Goal: Task Accomplishment & Management: Complete application form

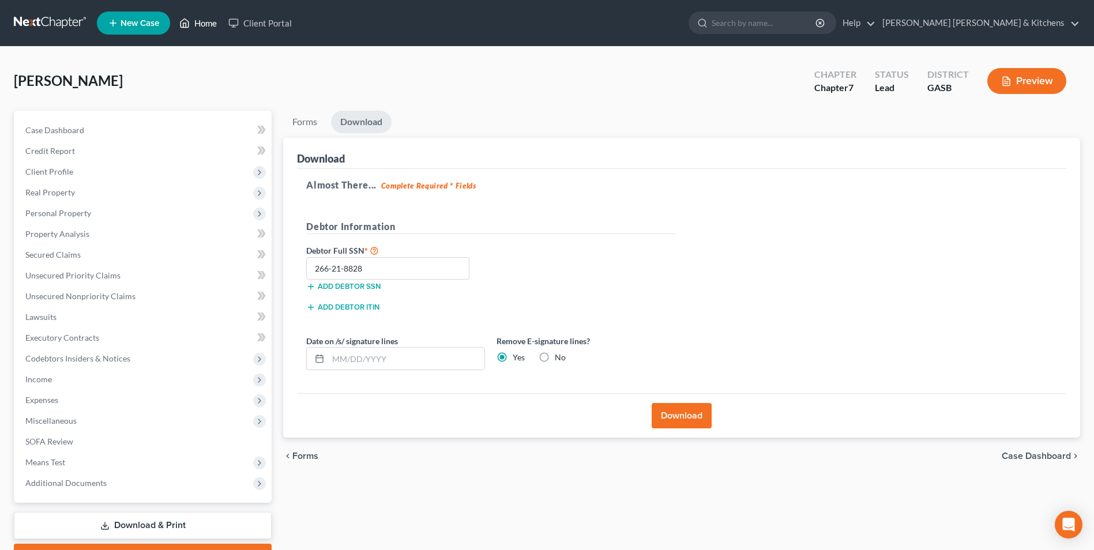
click at [206, 24] on link "Home" at bounding box center [198, 23] width 49 height 21
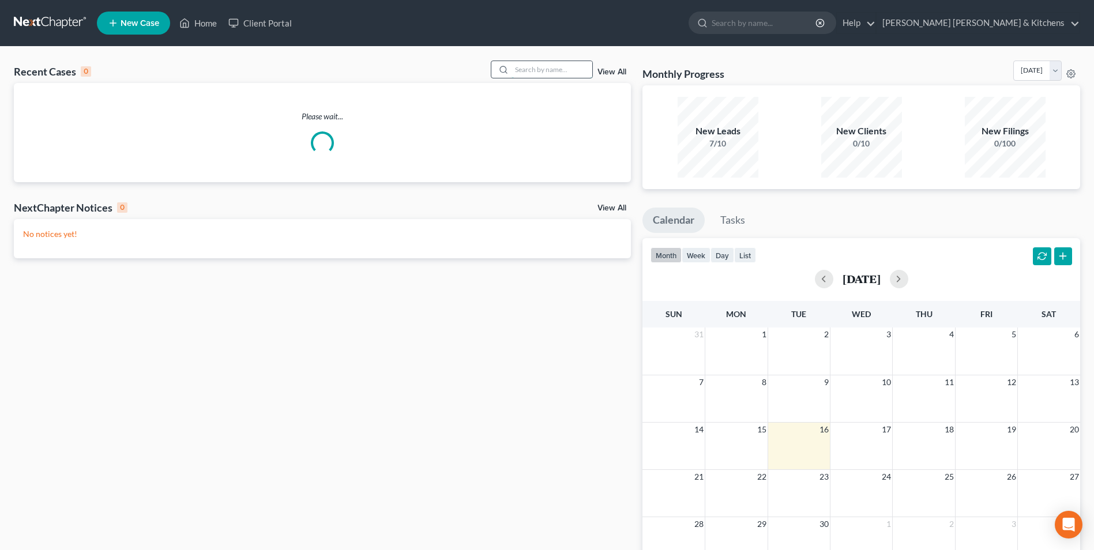
click at [555, 68] on input "search" at bounding box center [551, 69] width 81 height 17
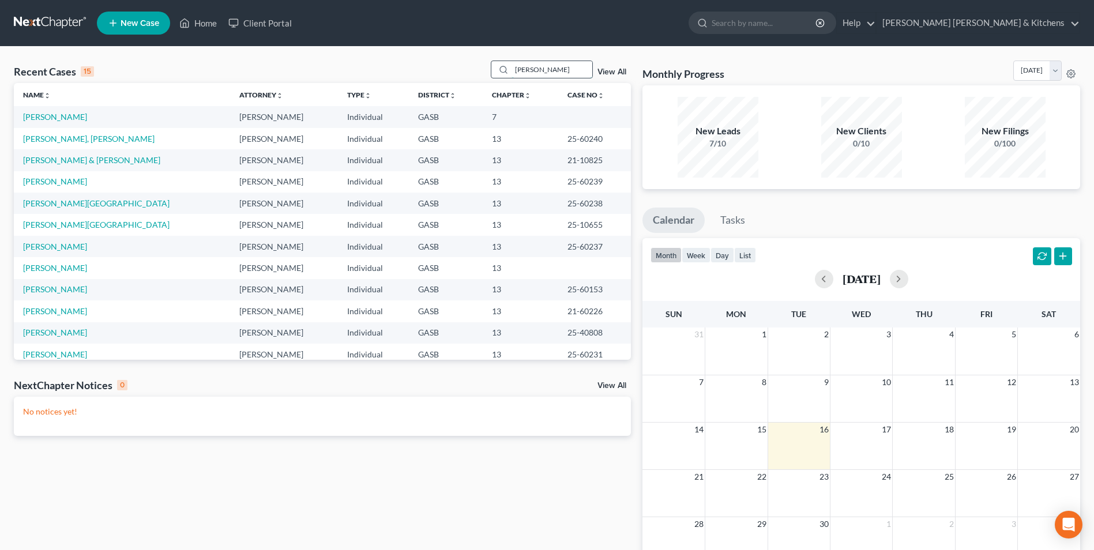
type input "[PERSON_NAME]"
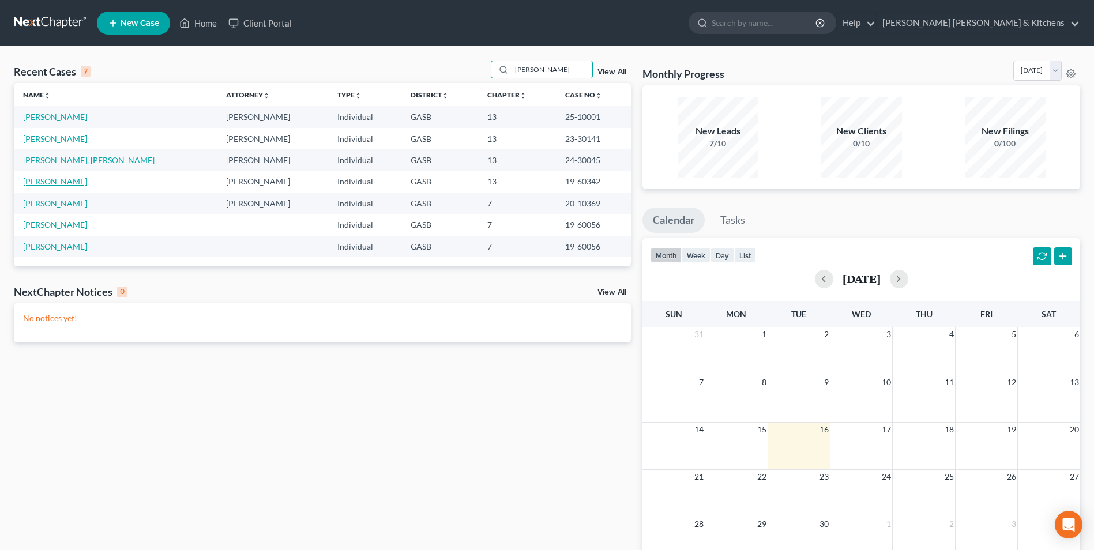
click at [52, 180] on link "[PERSON_NAME]" at bounding box center [55, 181] width 64 height 10
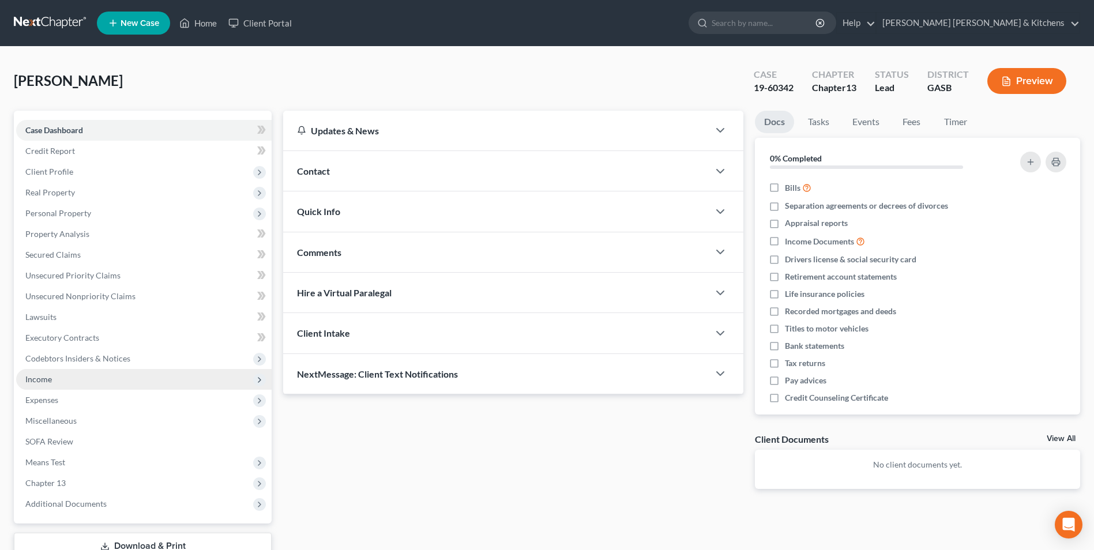
click at [45, 382] on span "Income" at bounding box center [38, 379] width 27 height 10
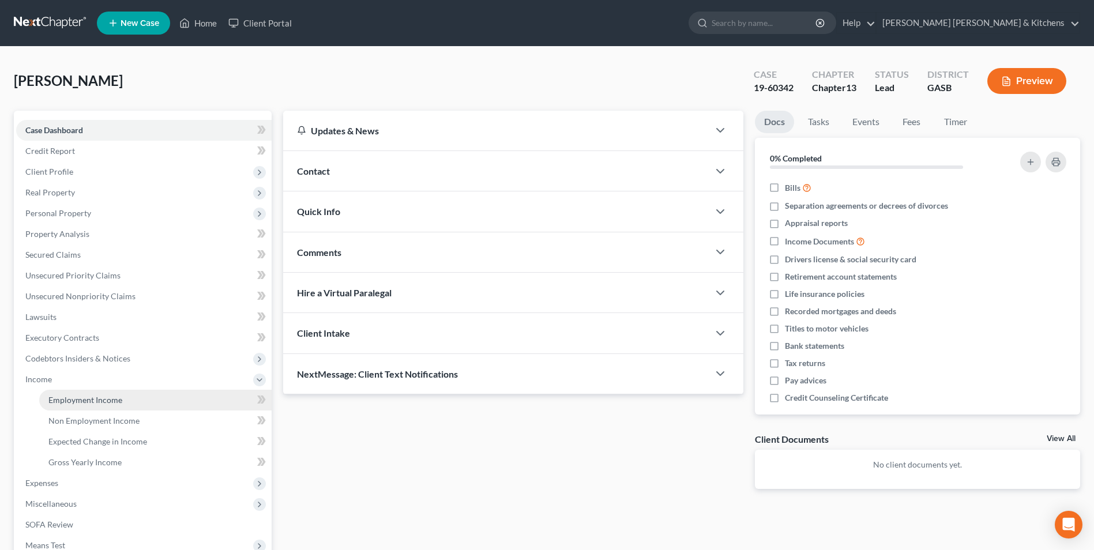
click at [57, 400] on span "Employment Income" at bounding box center [85, 400] width 74 height 10
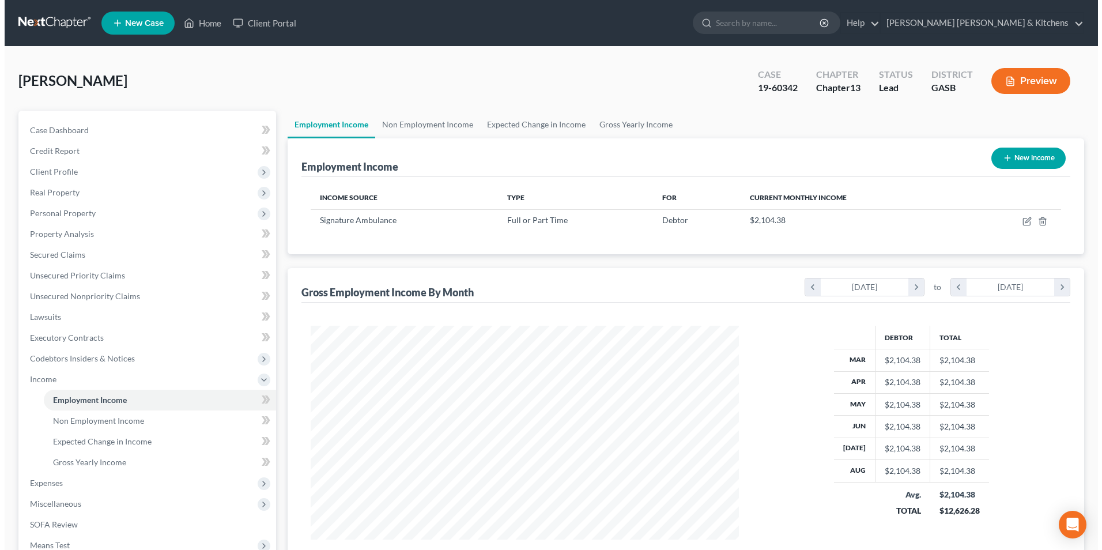
scroll to position [214, 451]
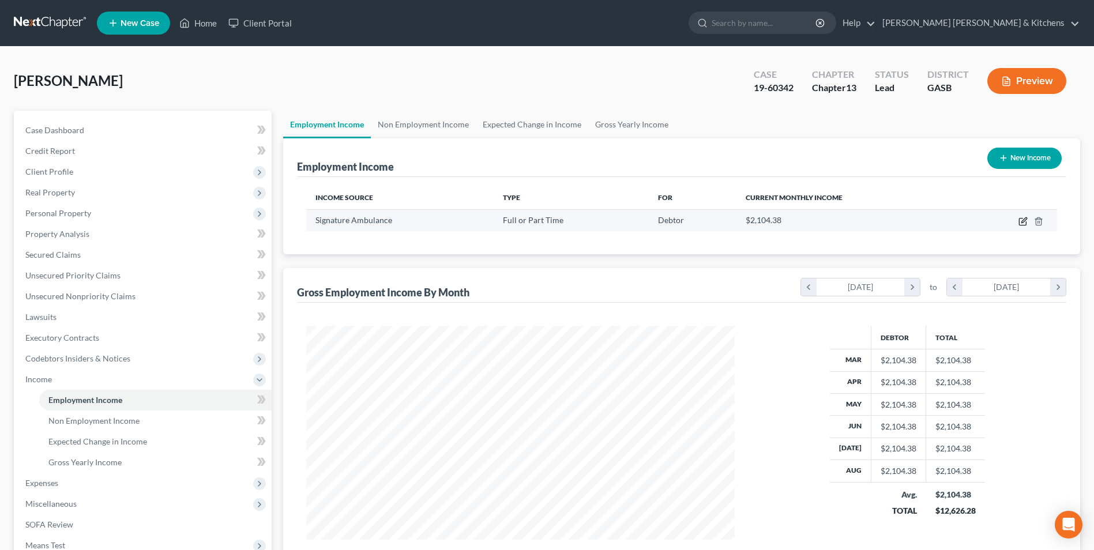
click at [1024, 223] on icon "button" at bounding box center [1022, 221] width 9 height 9
select select "0"
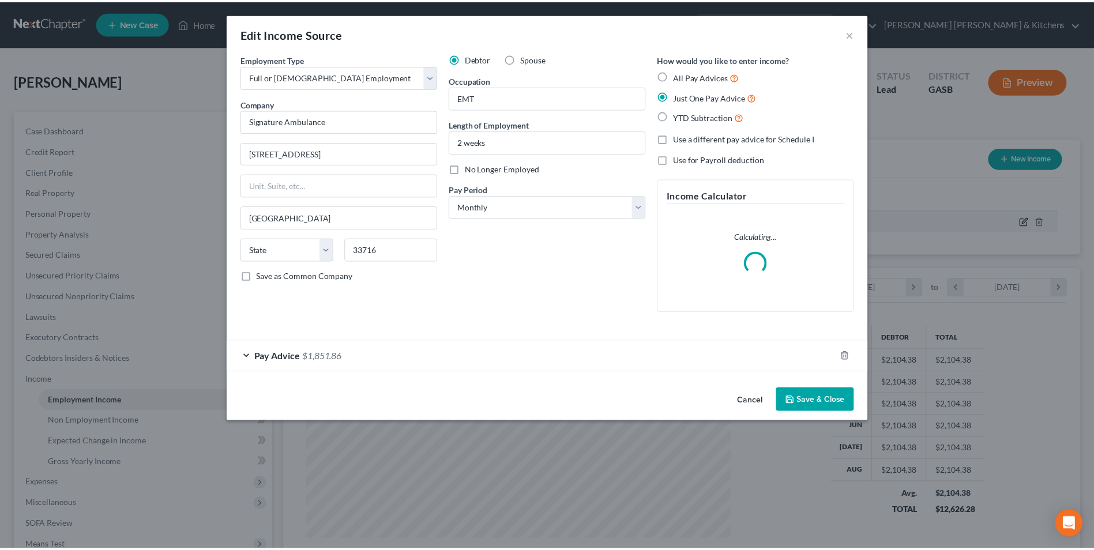
scroll to position [216, 456]
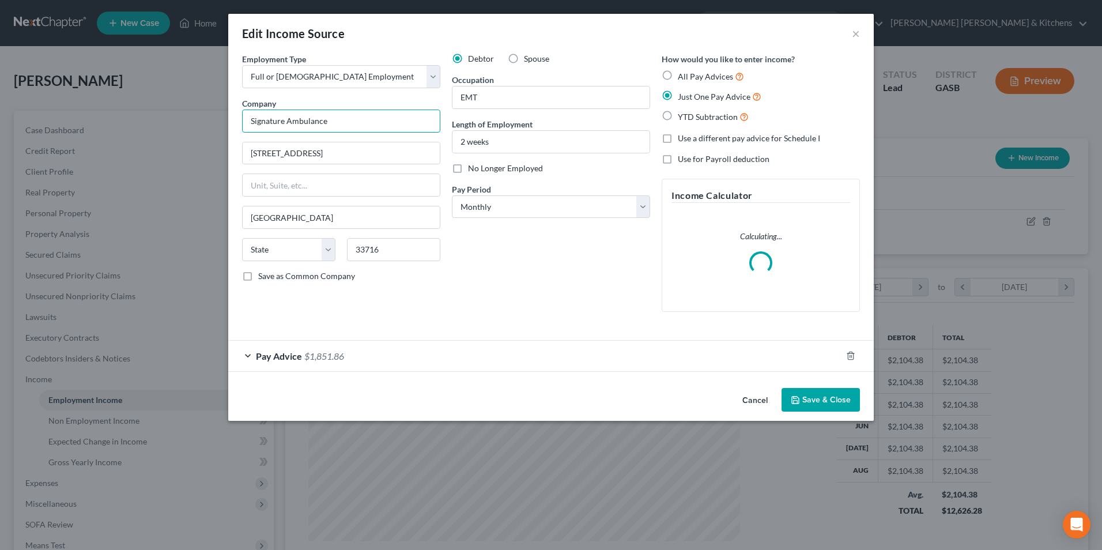
drag, startPoint x: 337, startPoint y: 115, endPoint x: 213, endPoint y: 131, distance: 125.7
click at [213, 131] on div "Edit Income Source × Employment Type * Select Full or [DEMOGRAPHIC_DATA] Employ…" at bounding box center [551, 275] width 1102 height 550
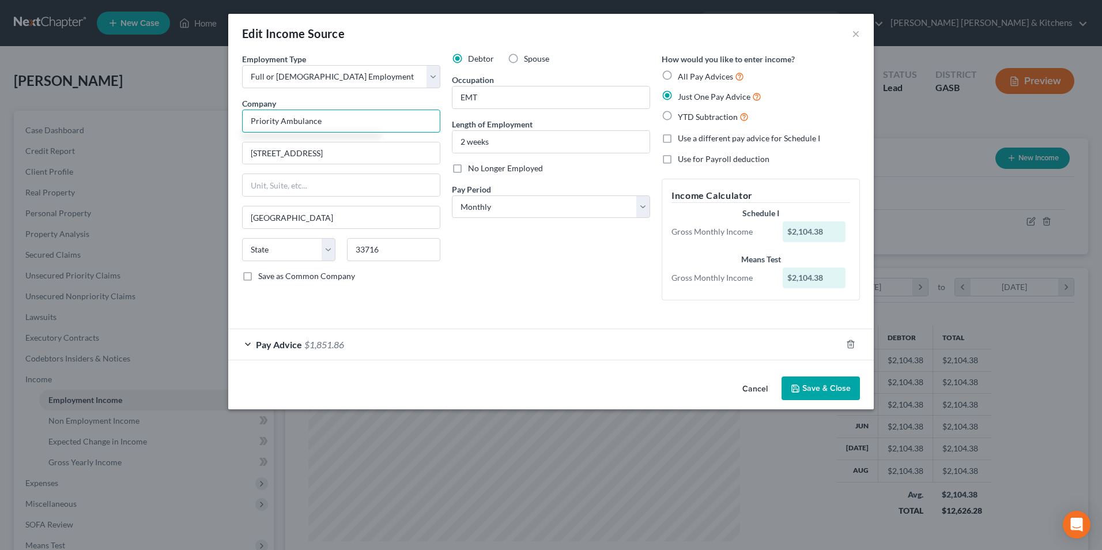
type input "Priority Ambulance"
type input "[STREET_ADDRESS]"
type input "85255"
type input "Scottsdale"
select select "3"
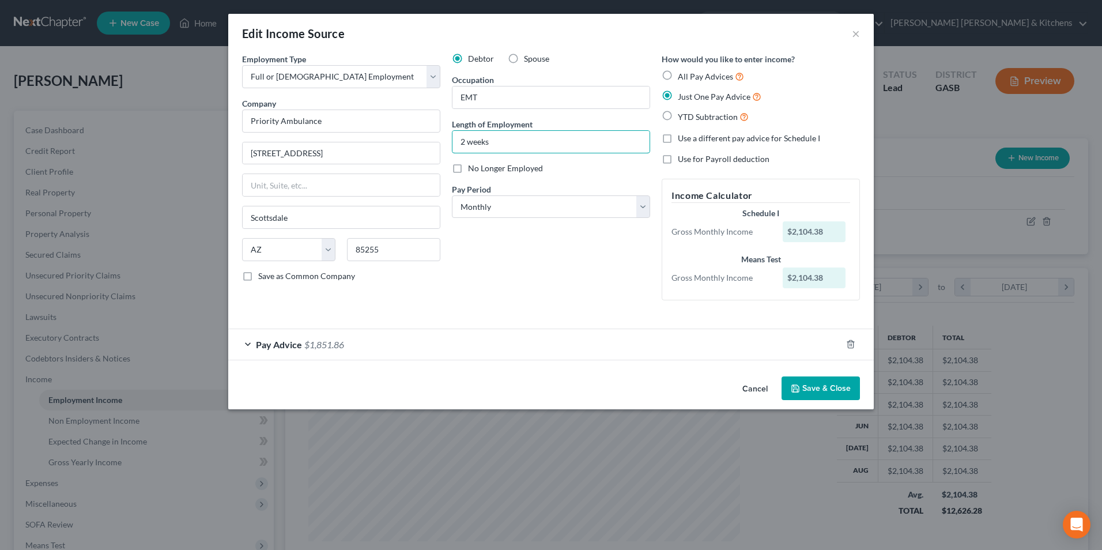
type input "0"
click at [831, 389] on button "Save & Close" at bounding box center [821, 389] width 78 height 24
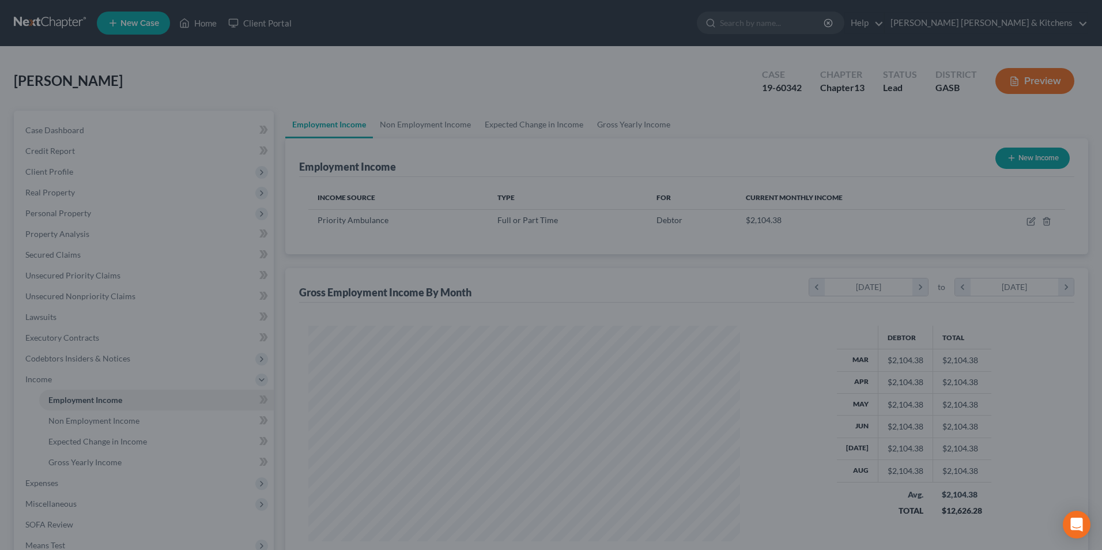
scroll to position [576395, 576157]
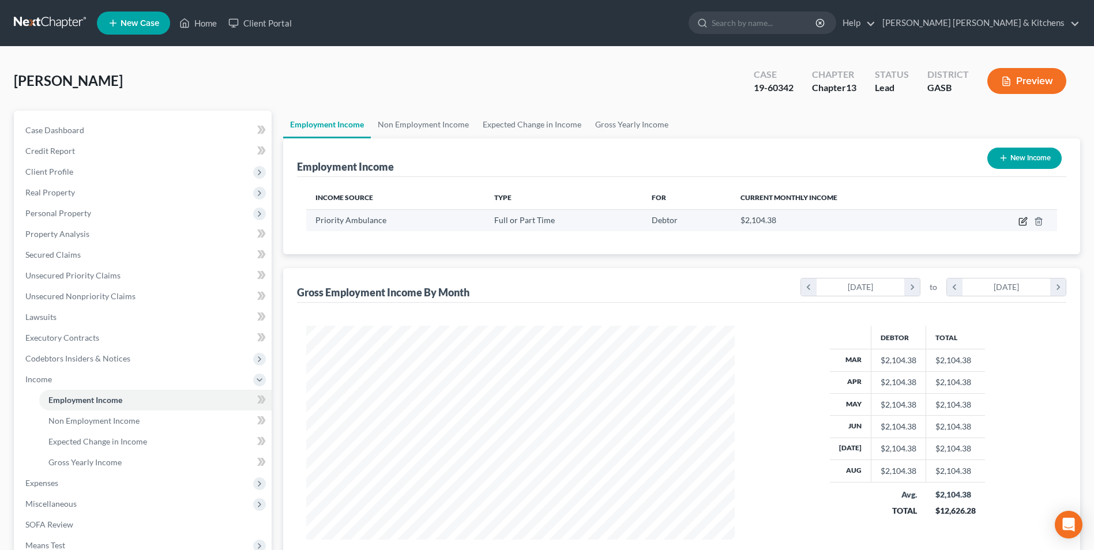
click at [1019, 223] on icon "button" at bounding box center [1022, 222] width 7 height 7
select select "0"
select select "3"
select select "0"
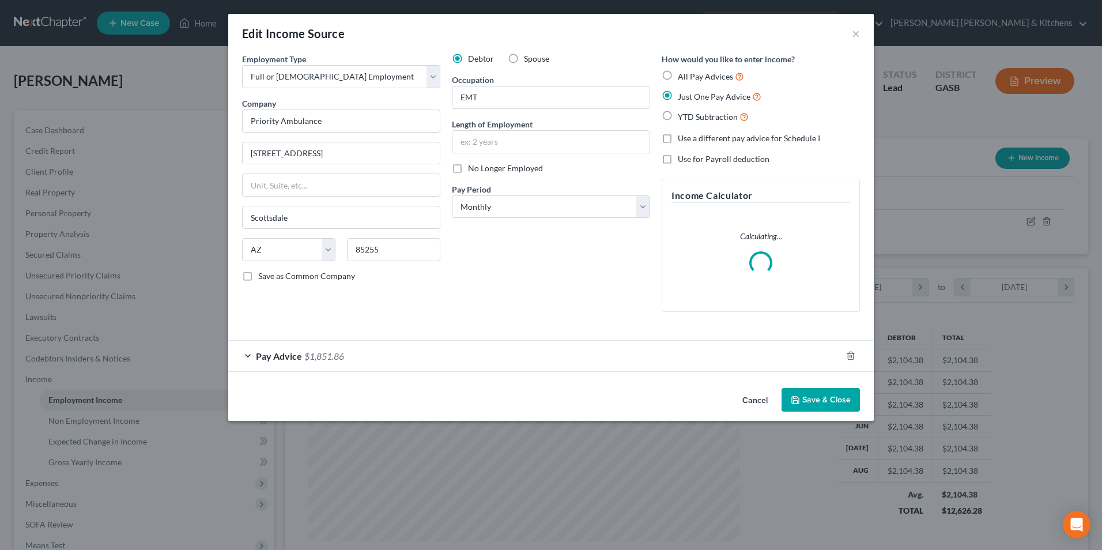
click at [310, 357] on span "$1,851.86" at bounding box center [324, 356] width 40 height 11
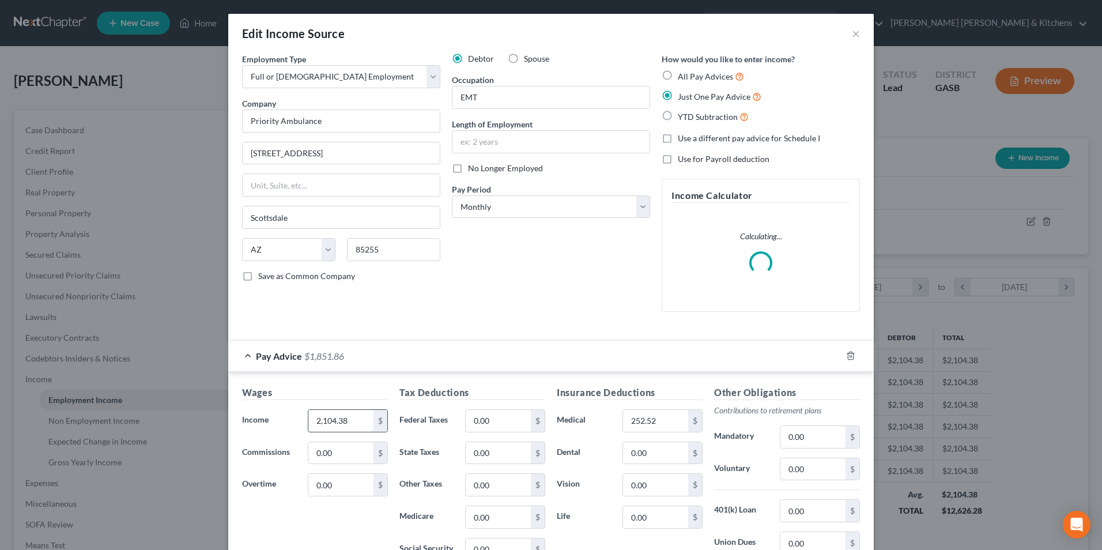
click at [355, 423] on input "2,104.38" at bounding box center [340, 421] width 65 height 22
type input "934.05"
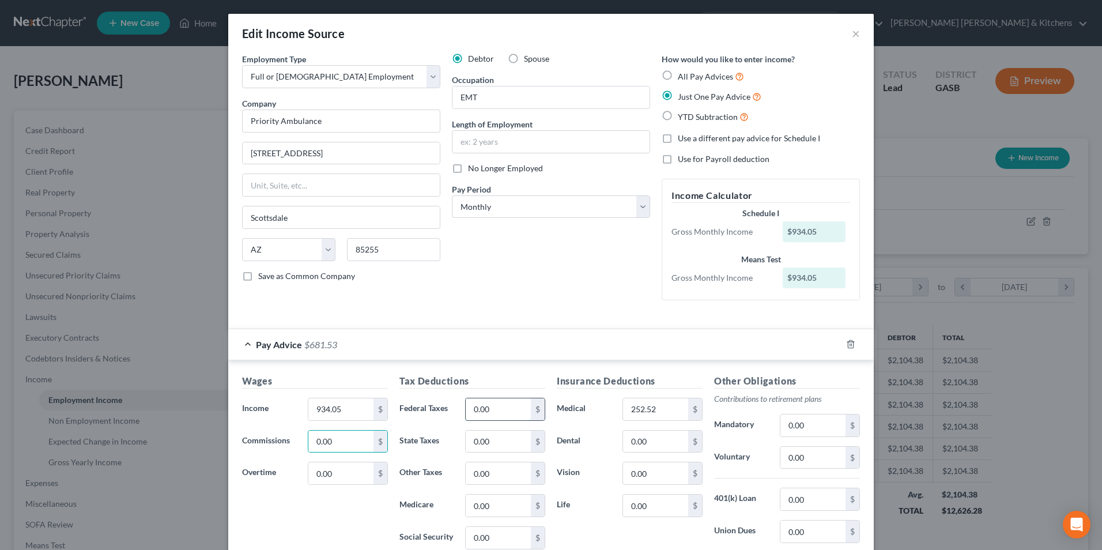
click at [524, 408] on input "0.00" at bounding box center [498, 409] width 65 height 22
type input "71.46"
type input "0.00"
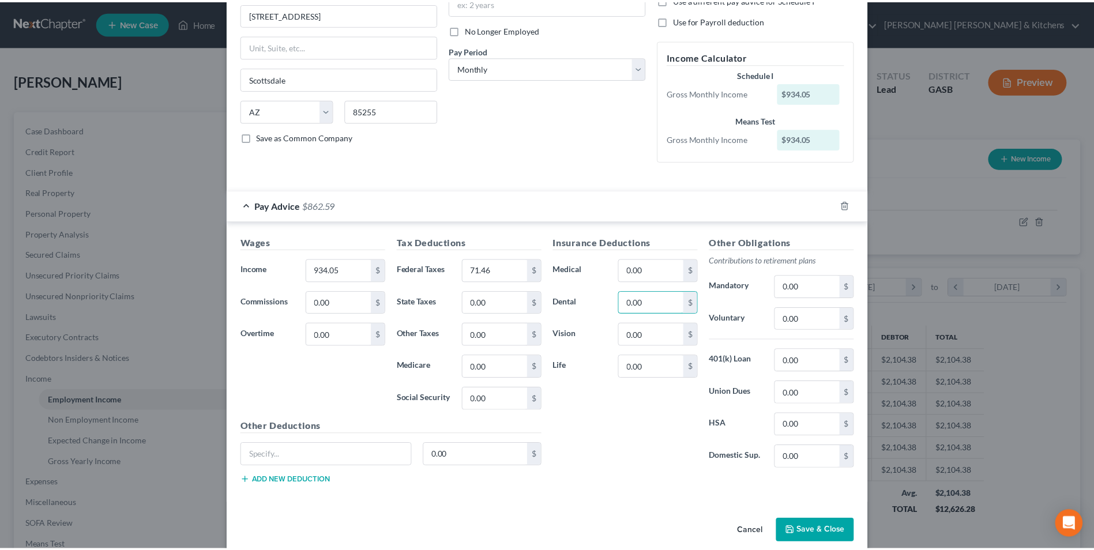
scroll to position [155, 0]
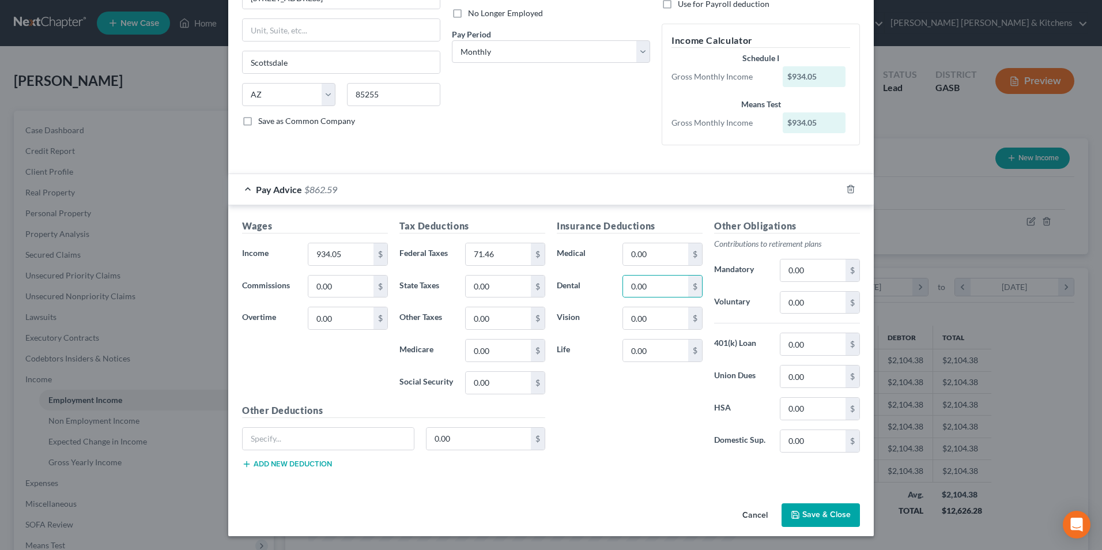
click at [827, 517] on button "Save & Close" at bounding box center [821, 515] width 78 height 24
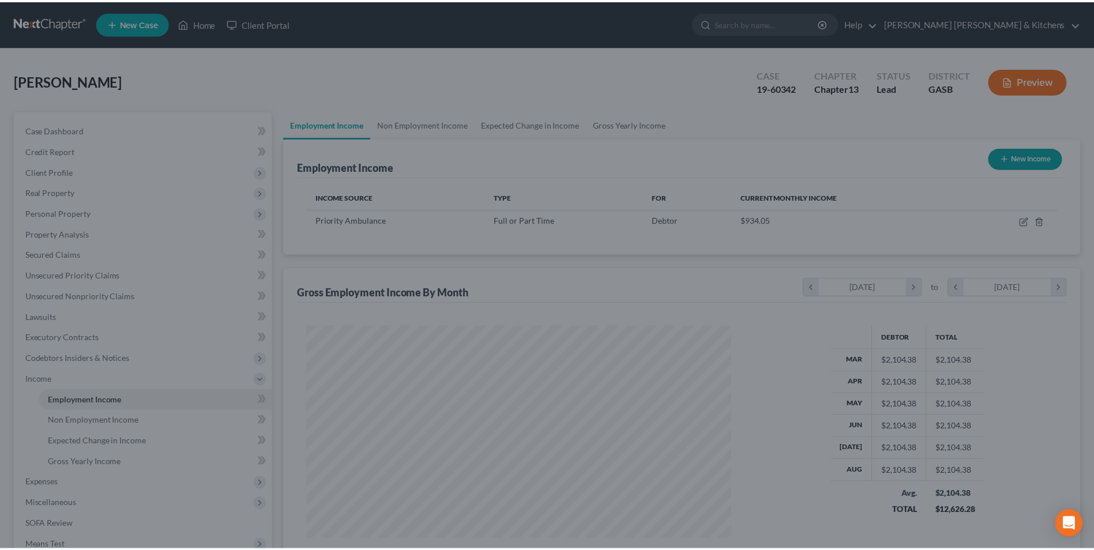
scroll to position [576395, 576157]
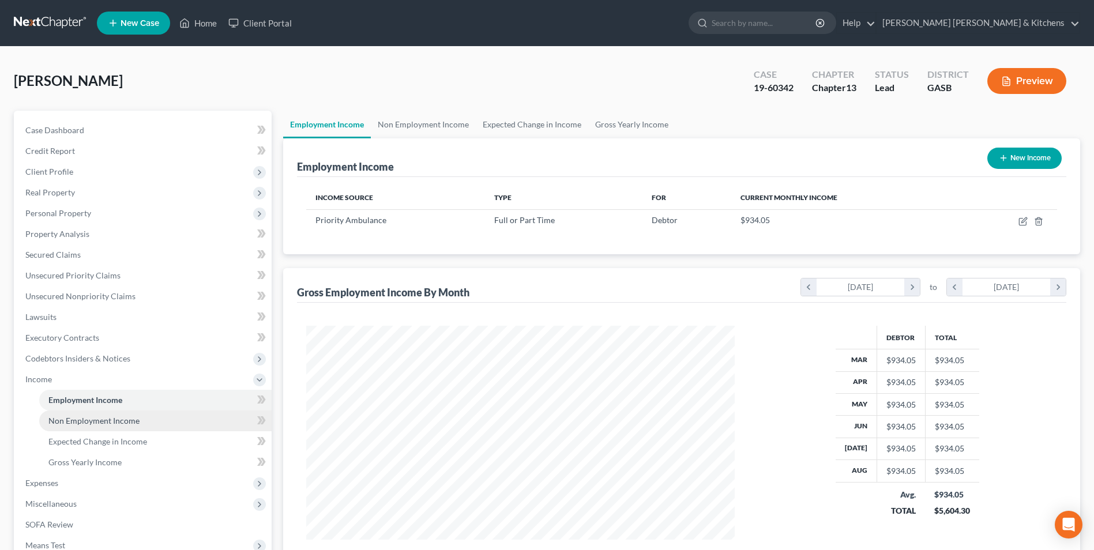
click at [68, 420] on span "Non Employment Income" at bounding box center [93, 421] width 91 height 10
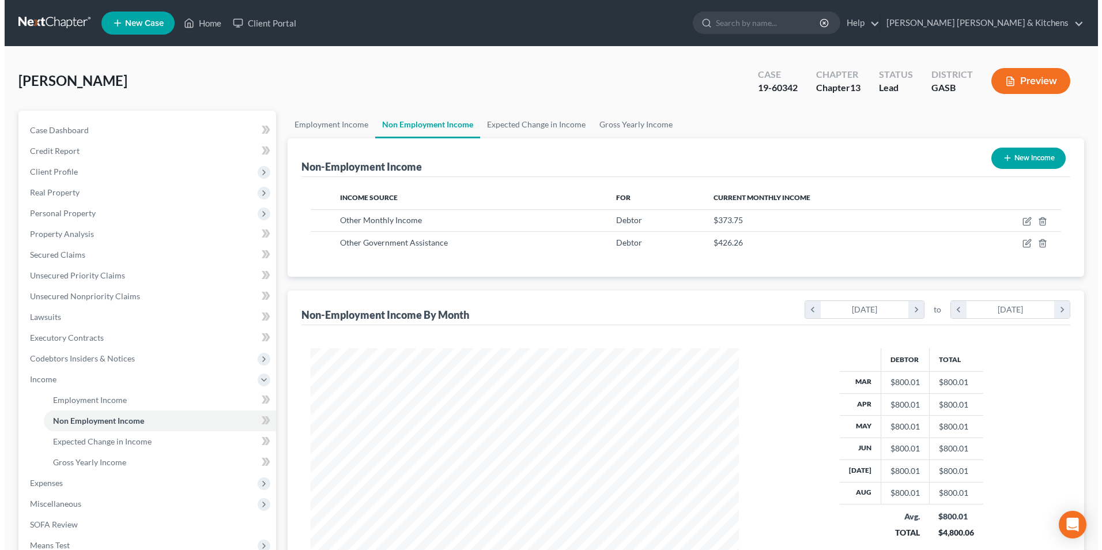
scroll to position [214, 451]
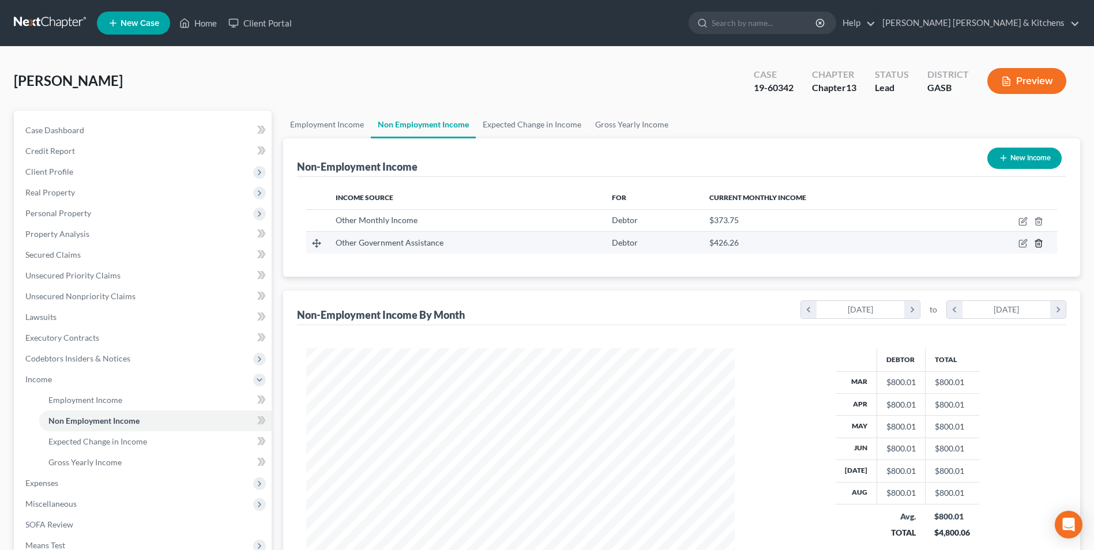
click at [1040, 246] on icon "button" at bounding box center [1038, 243] width 9 height 9
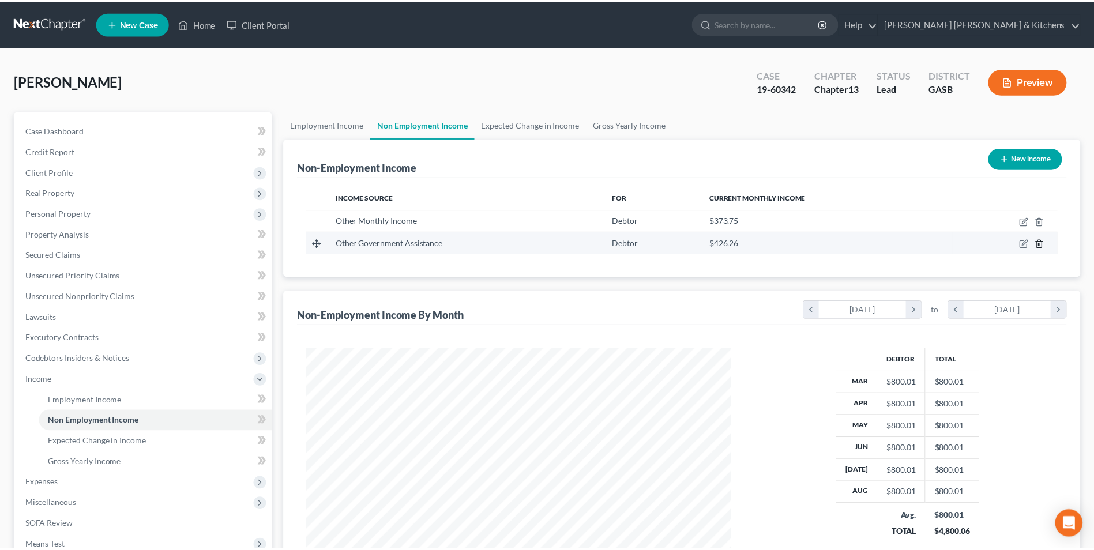
scroll to position [216, 456]
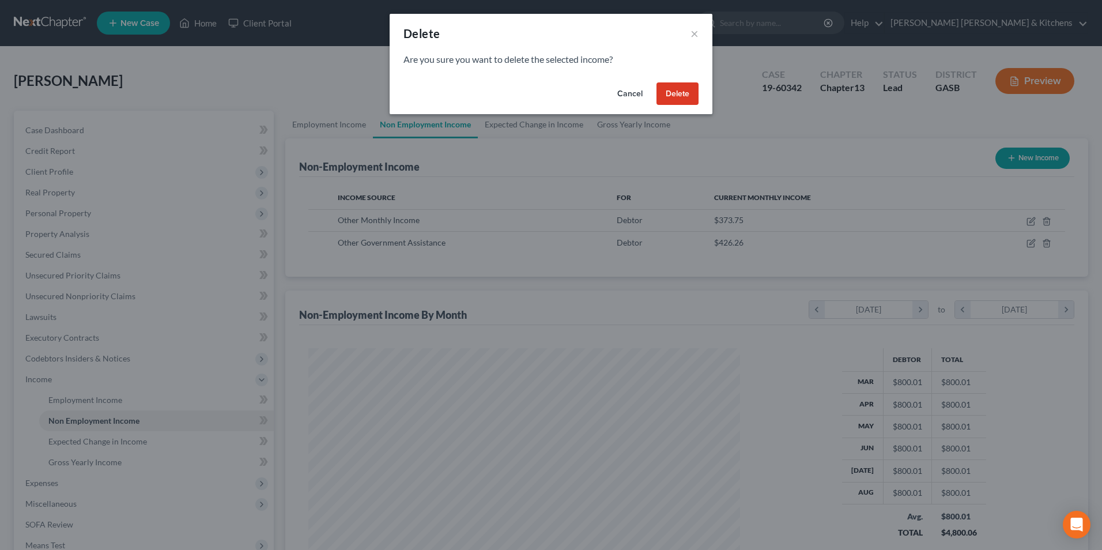
click at [690, 100] on button "Delete" at bounding box center [678, 93] width 42 height 23
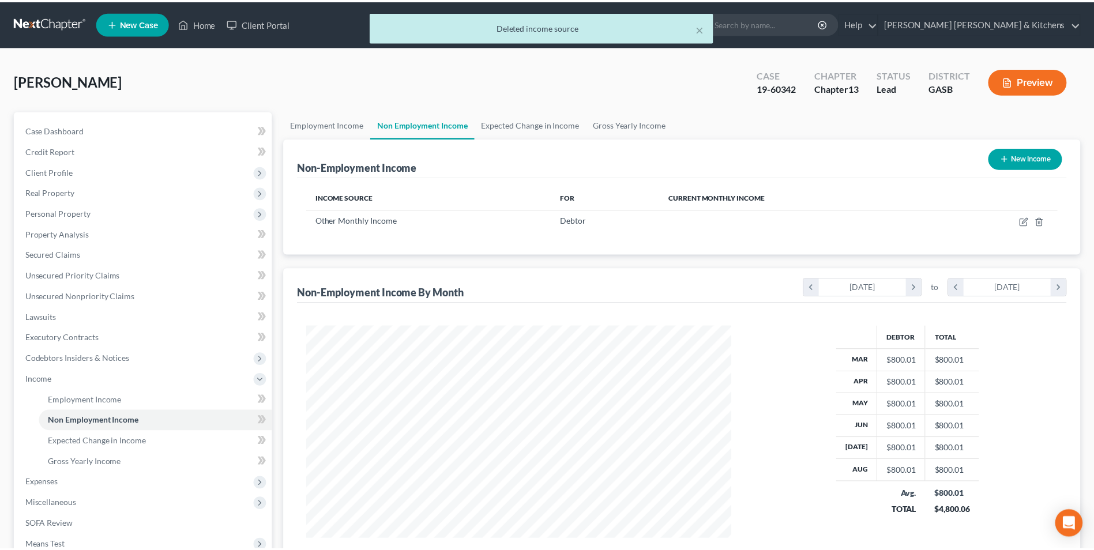
scroll to position [576395, 576157]
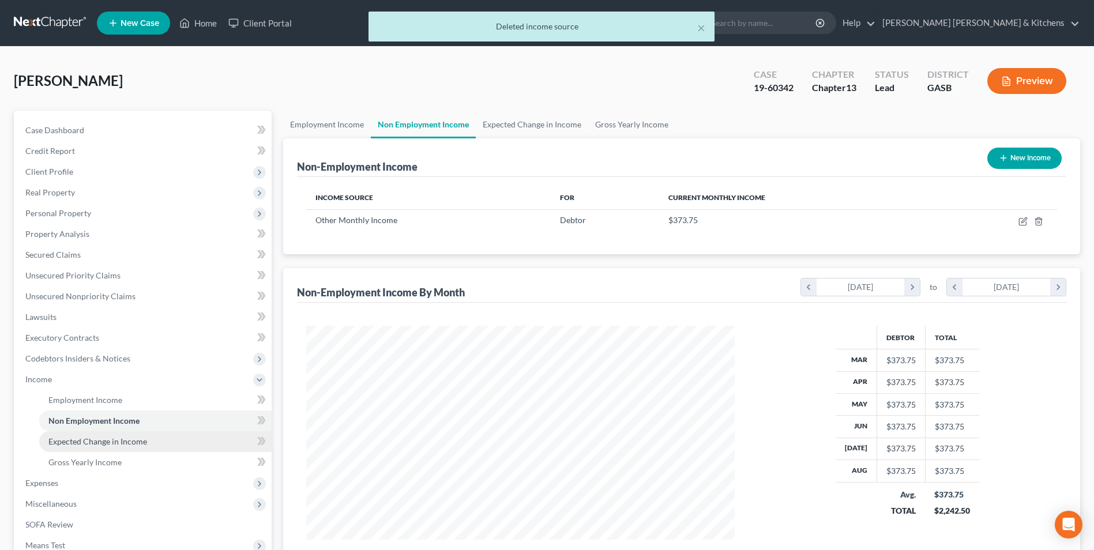
click at [120, 440] on span "Expected Change in Income" at bounding box center [97, 441] width 99 height 10
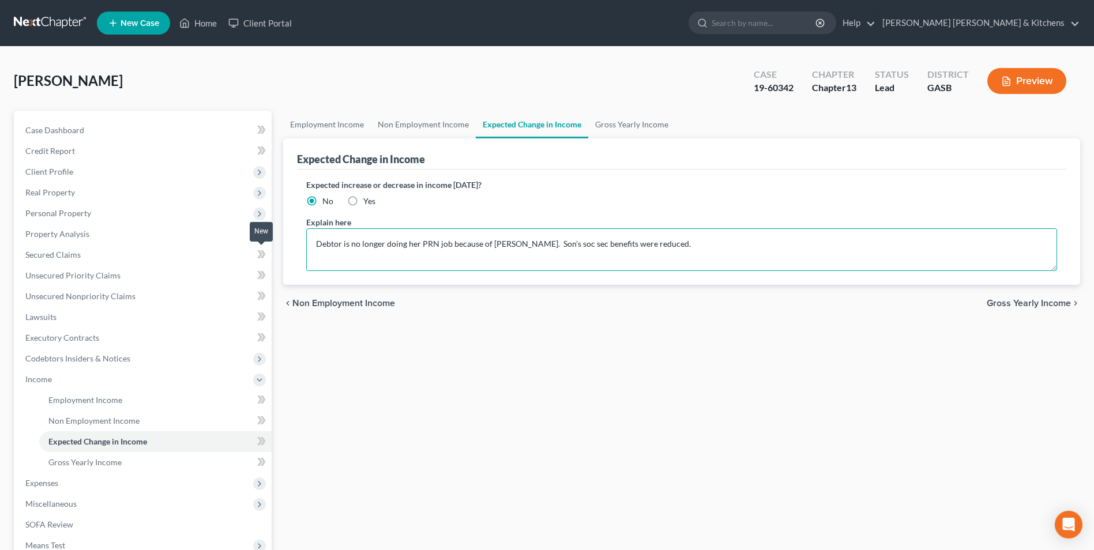
drag, startPoint x: 633, startPoint y: 246, endPoint x: 269, endPoint y: 254, distance: 363.9
click at [269, 254] on div "Petition Navigation Case Dashboard Payments Invoices Payments Payments Credit R…" at bounding box center [547, 392] width 1078 height 562
type textarea "."
click at [349, 260] on textarea at bounding box center [681, 249] width 751 height 43
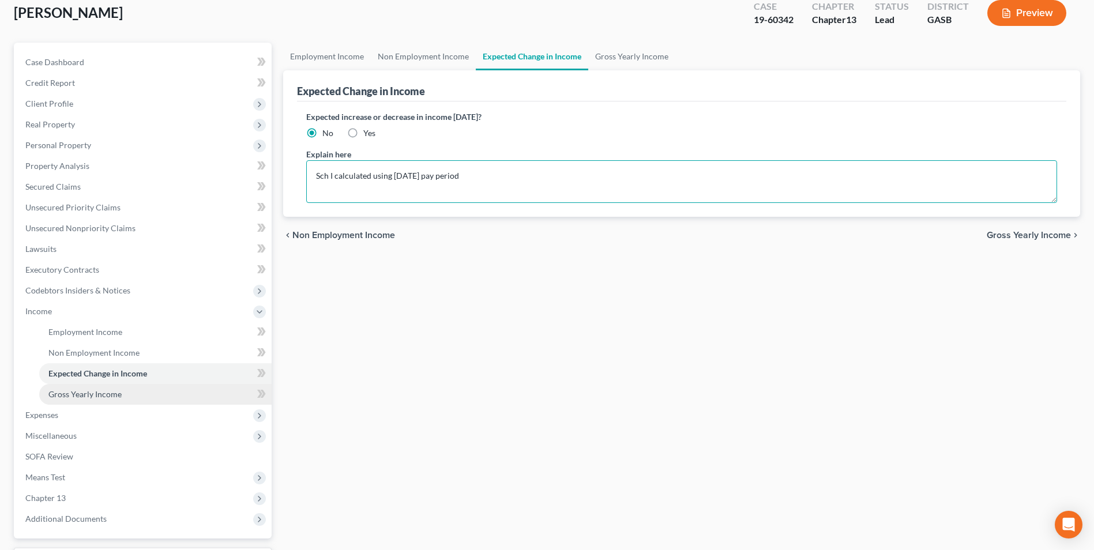
scroll to position [167, 0]
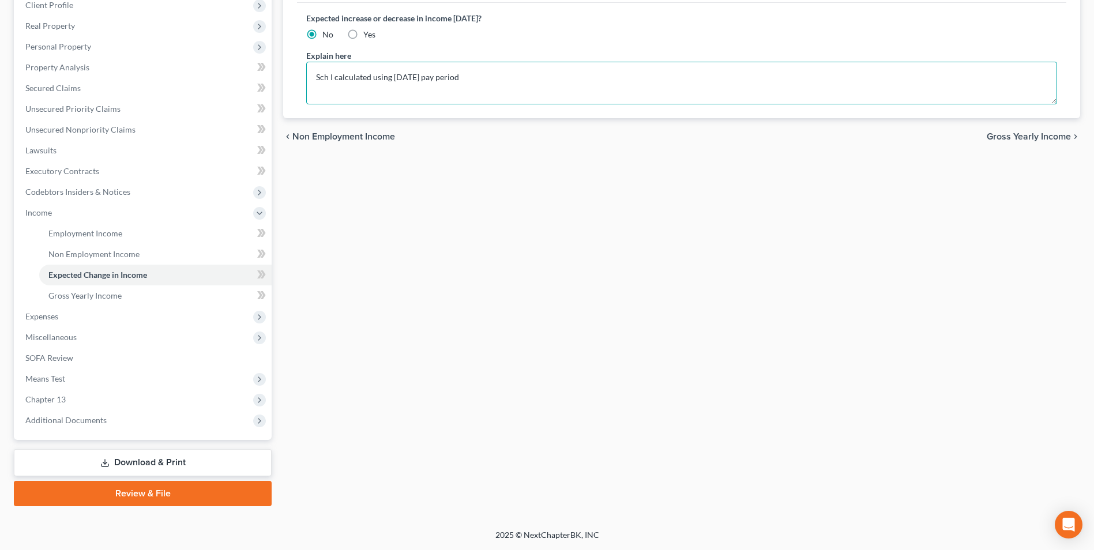
type textarea "Sch I calculated using [DATE] pay period"
click at [174, 464] on link "Download & Print" at bounding box center [143, 462] width 258 height 27
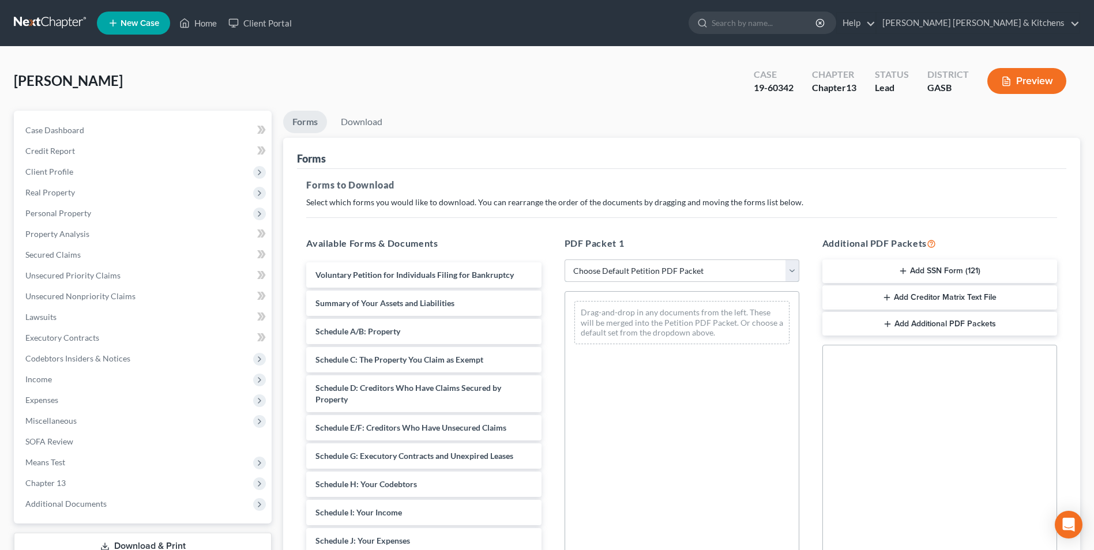
drag, startPoint x: 641, startPoint y: 269, endPoint x: 639, endPoint y: 275, distance: 6.0
click at [641, 269] on select "Choose Default Petition PDF Packet Complete Bankruptcy Petition (all forms and …" at bounding box center [681, 270] width 235 height 23
select select "2"
click at [564, 259] on select "Choose Default Petition PDF Packet Complete Bankruptcy Petition (all forms and …" at bounding box center [681, 270] width 235 height 23
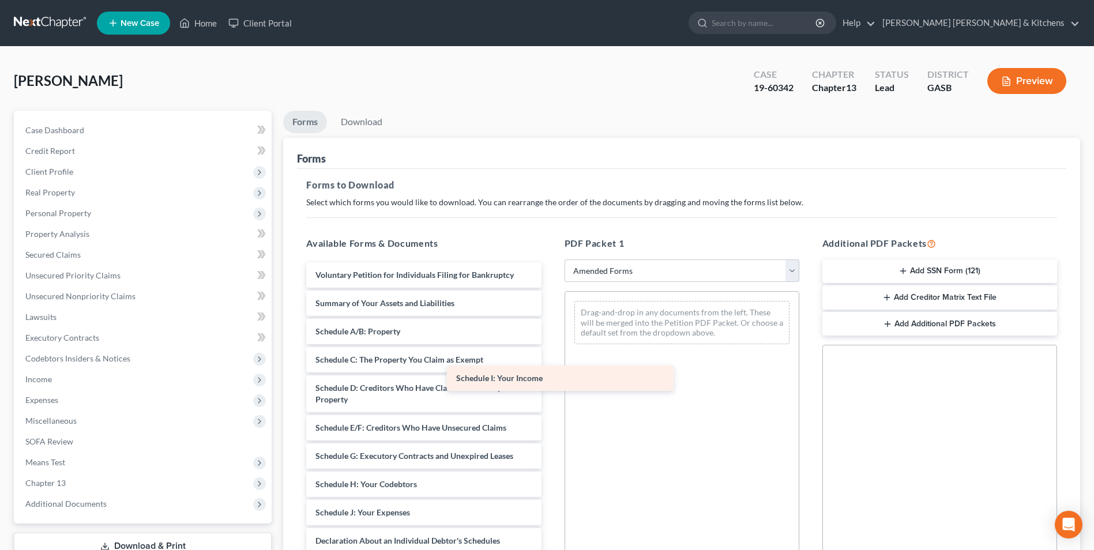
drag, startPoint x: 453, startPoint y: 510, endPoint x: 669, endPoint y: 315, distance: 290.7
click at [550, 315] on div "Schedule I: Your Income Voluntary Petition for Individuals Filing for Bankruptc…" at bounding box center [423, 504] width 253 height 484
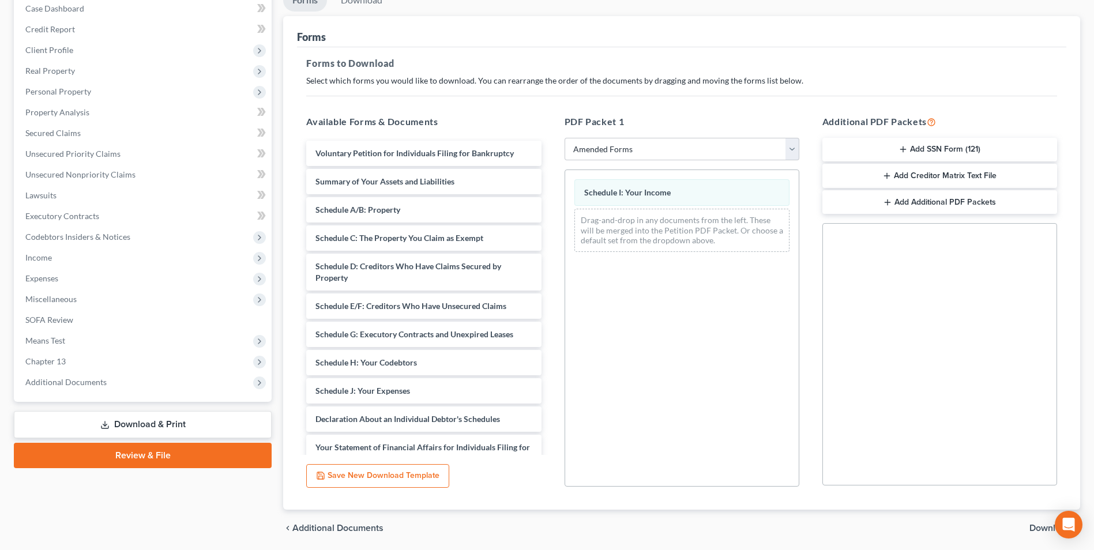
scroll to position [162, 0]
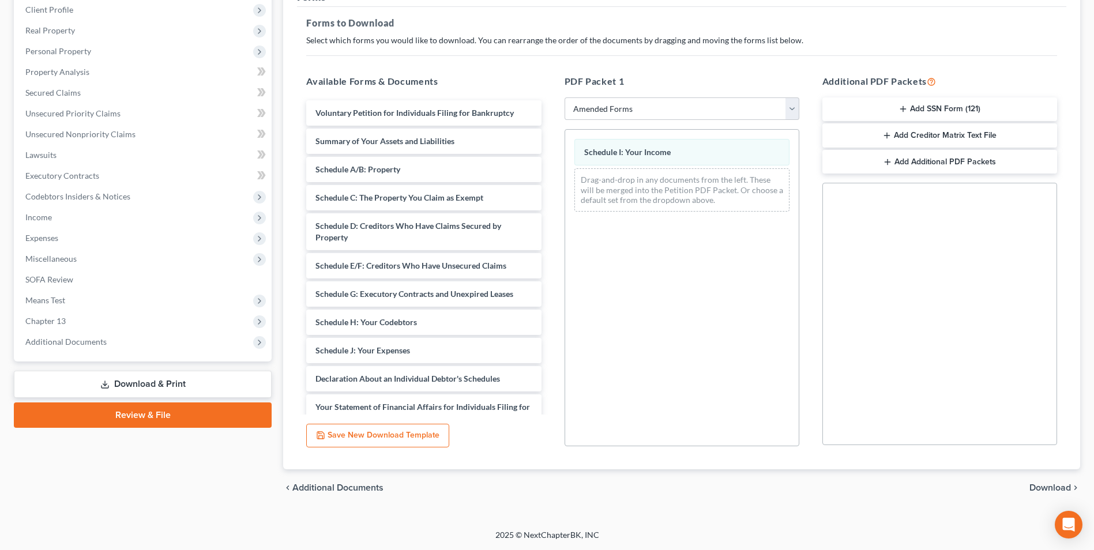
click at [1051, 485] on span "Download" at bounding box center [1050, 487] width 42 height 9
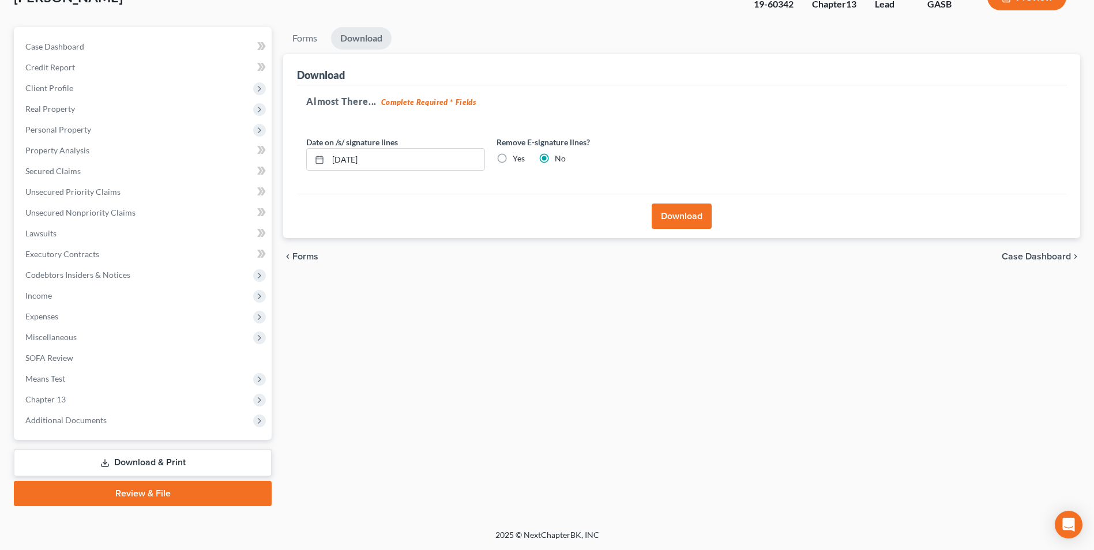
click at [676, 219] on button "Download" at bounding box center [682, 216] width 60 height 25
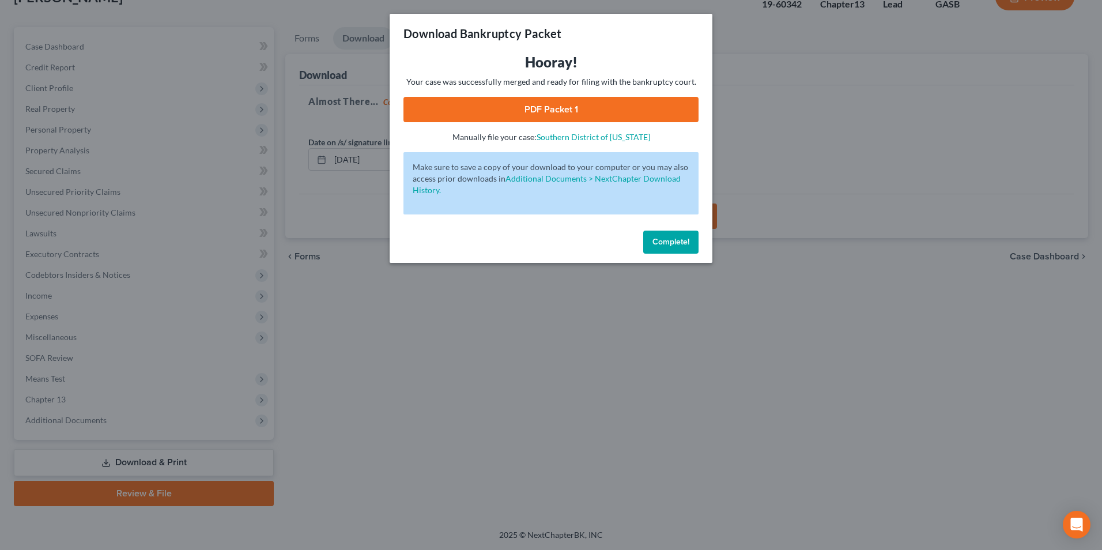
click at [529, 108] on link "PDF Packet 1" at bounding box center [551, 109] width 295 height 25
click at [347, 399] on div "Download Bankruptcy Packet Hooray! Your case was successfully merged and ready …" at bounding box center [551, 275] width 1102 height 550
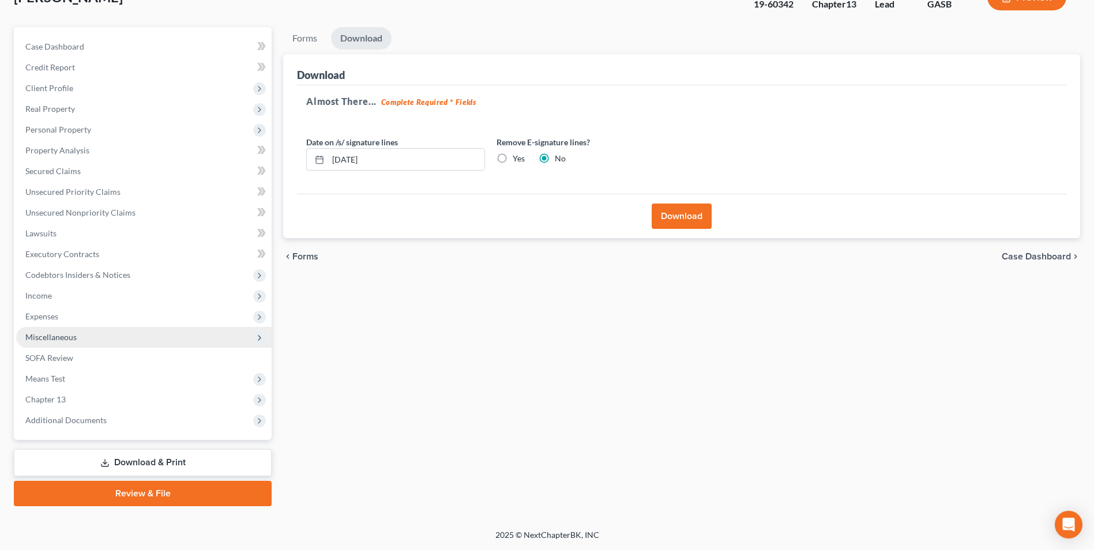
click at [54, 341] on span "Miscellaneous" at bounding box center [50, 337] width 51 height 10
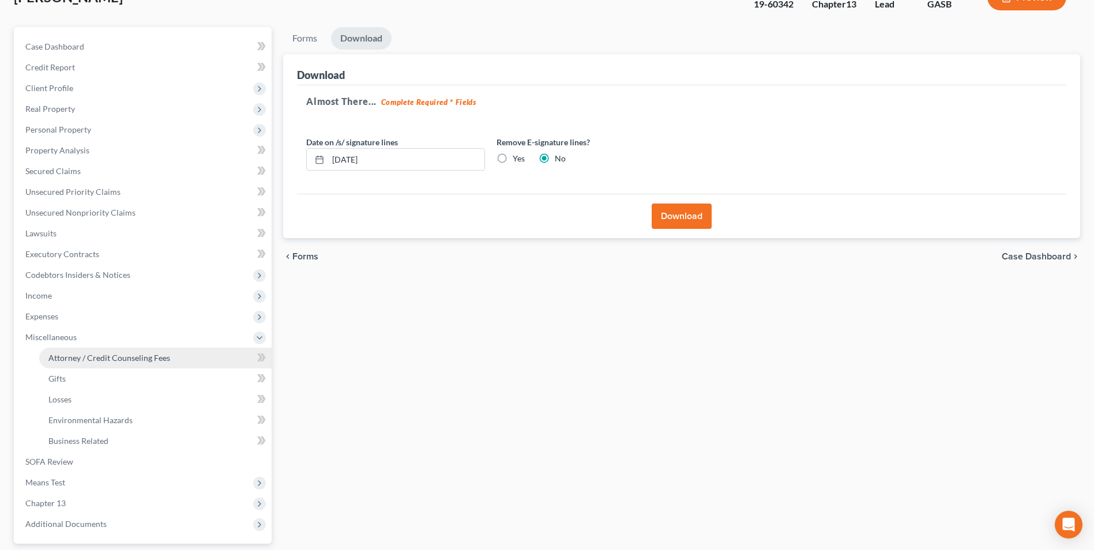
click at [54, 348] on link "Attorney / Credit Counseling Fees" at bounding box center [155, 358] width 232 height 21
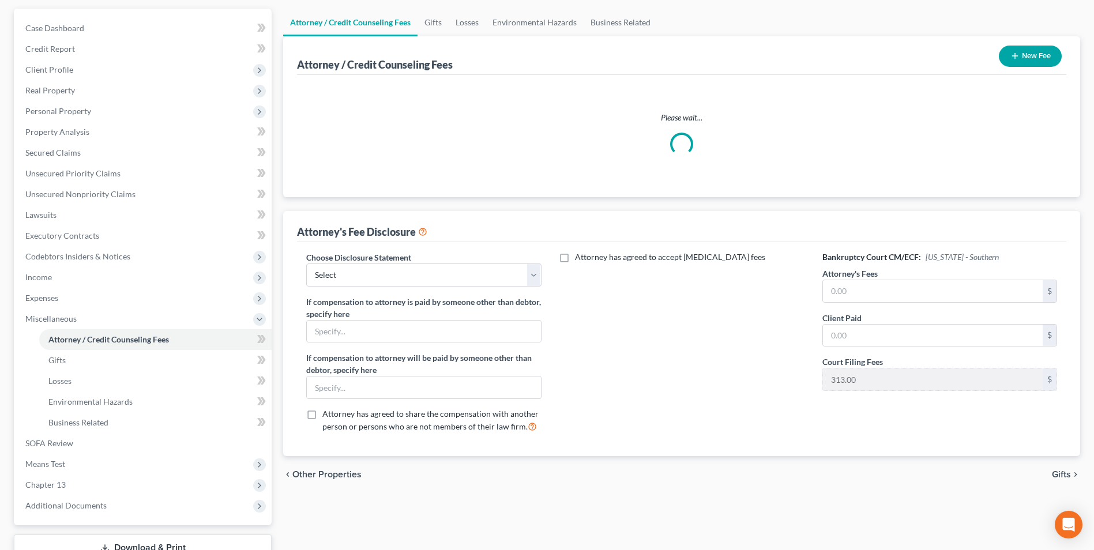
scroll to position [187, 0]
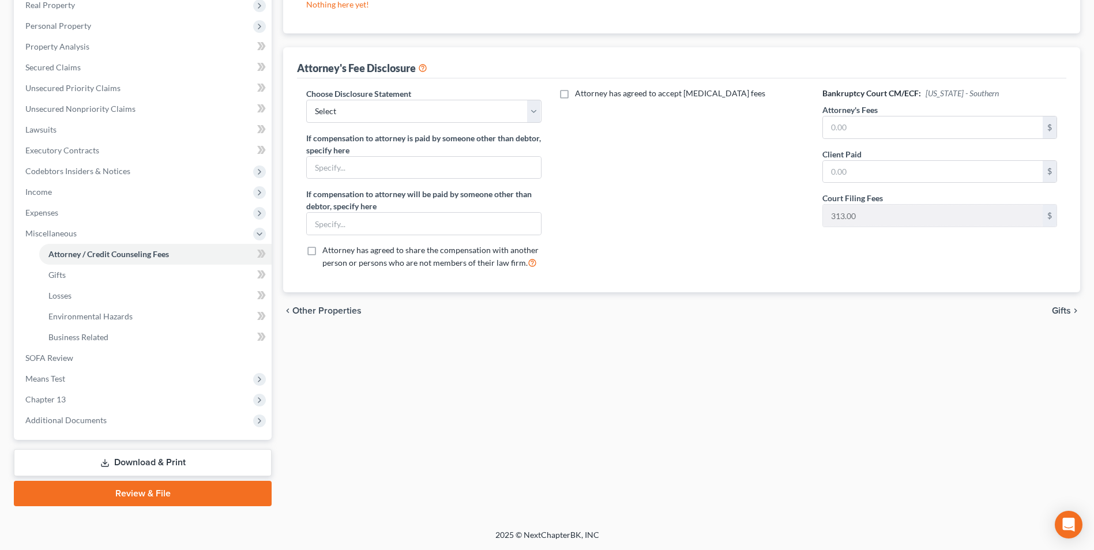
click at [133, 461] on link "Download & Print" at bounding box center [143, 462] width 258 height 27
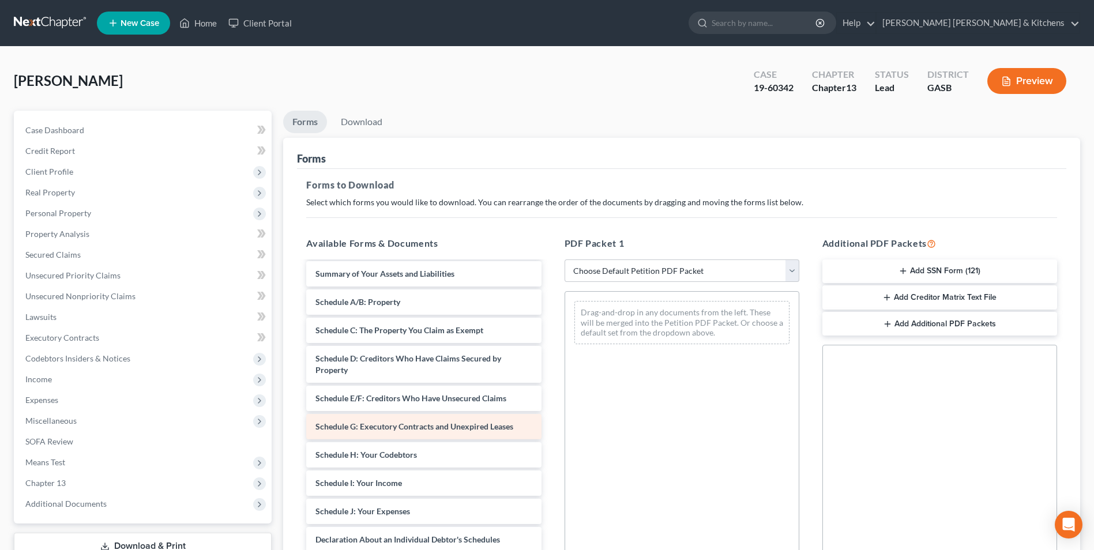
scroll to position [58, 0]
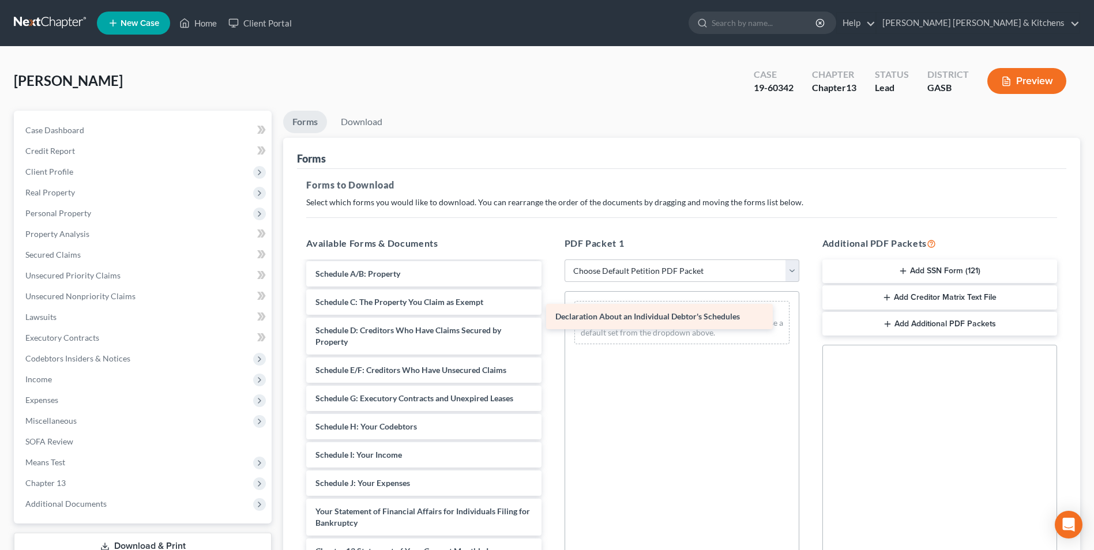
drag, startPoint x: 480, startPoint y: 510, endPoint x: 740, endPoint y: 300, distance: 333.4
click at [550, 300] on div "Declaration About an Individual Debtor's Schedules Voluntary Petition for Indiv…" at bounding box center [423, 447] width 253 height 484
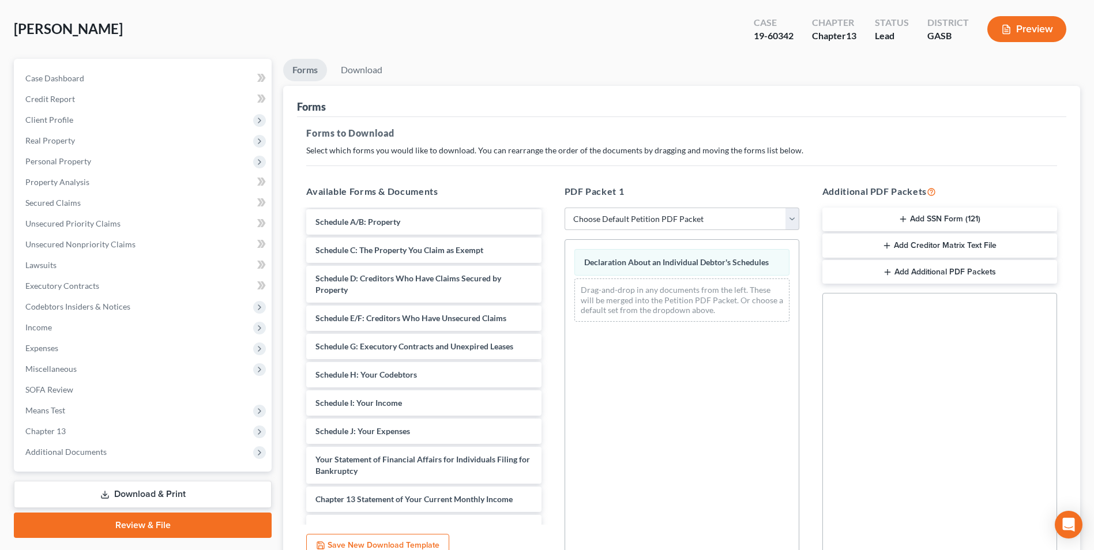
scroll to position [162, 0]
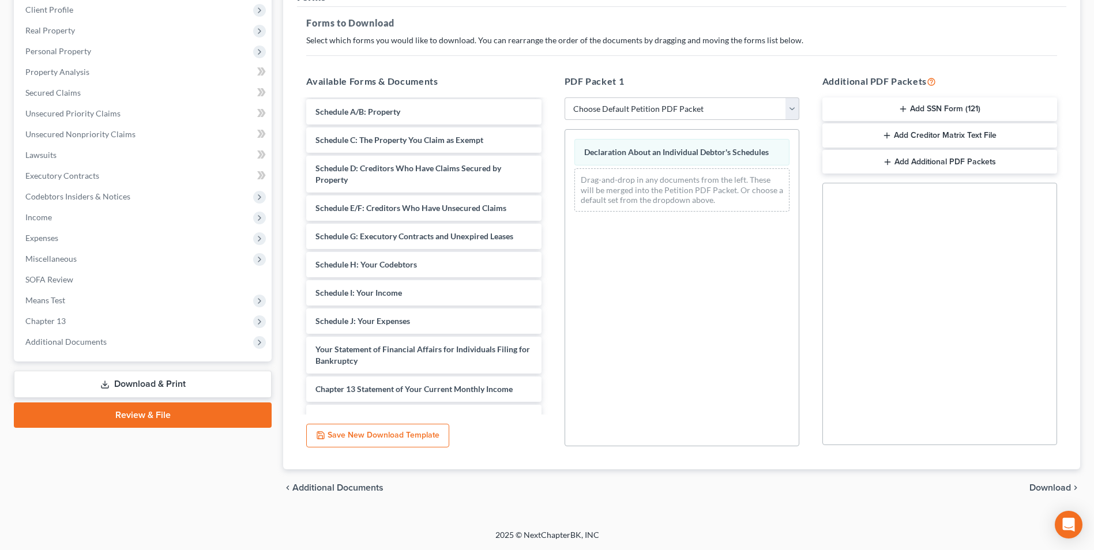
click at [1059, 486] on span "Download" at bounding box center [1050, 487] width 42 height 9
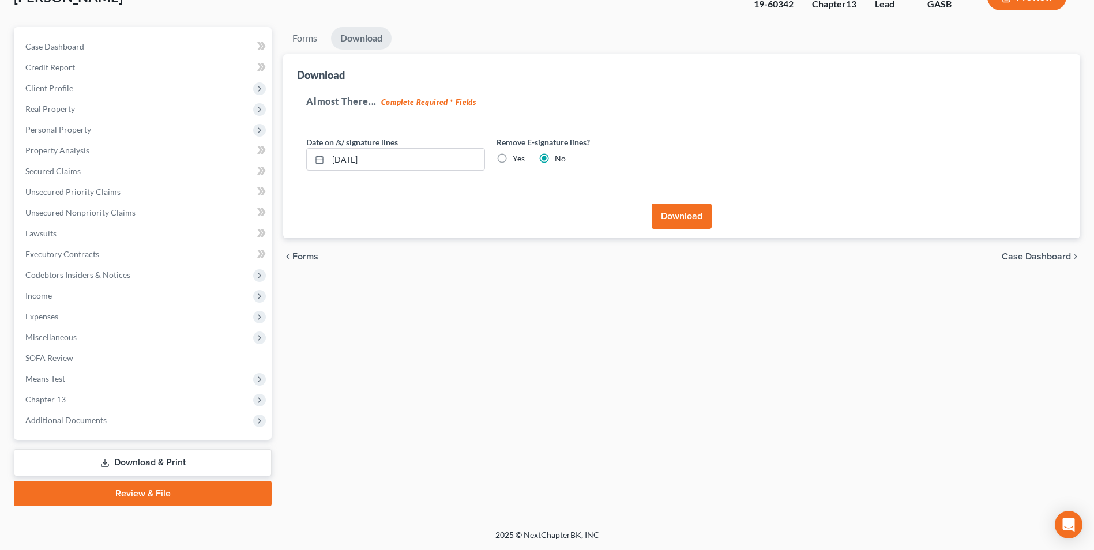
scroll to position [84, 0]
drag, startPoint x: 697, startPoint y: 214, endPoint x: 691, endPoint y: 234, distance: 20.4
click at [696, 214] on button "Download" at bounding box center [682, 216] width 60 height 25
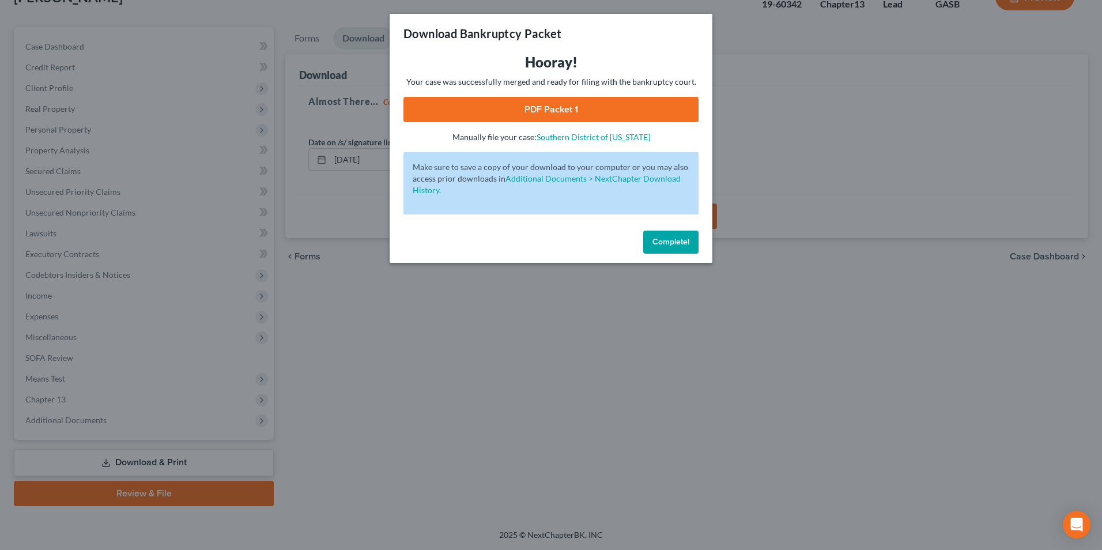
click at [547, 110] on link "PDF Packet 1" at bounding box center [551, 109] width 295 height 25
click at [818, 329] on div "Download Bankruptcy Packet Hooray! Your case was successfully merged and ready …" at bounding box center [551, 275] width 1102 height 550
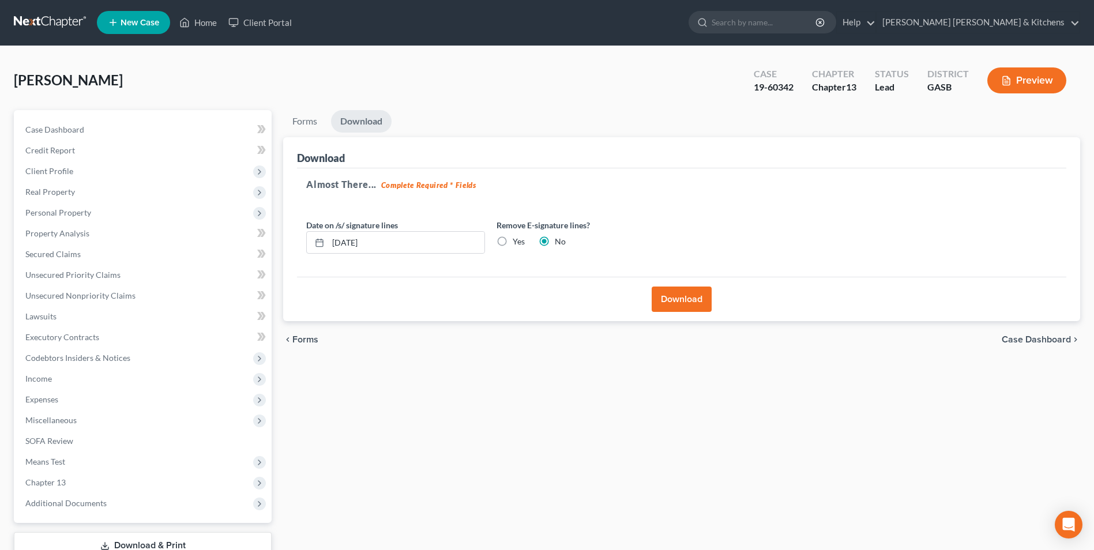
scroll to position [0, 0]
